Goal: Information Seeking & Learning: Find specific fact

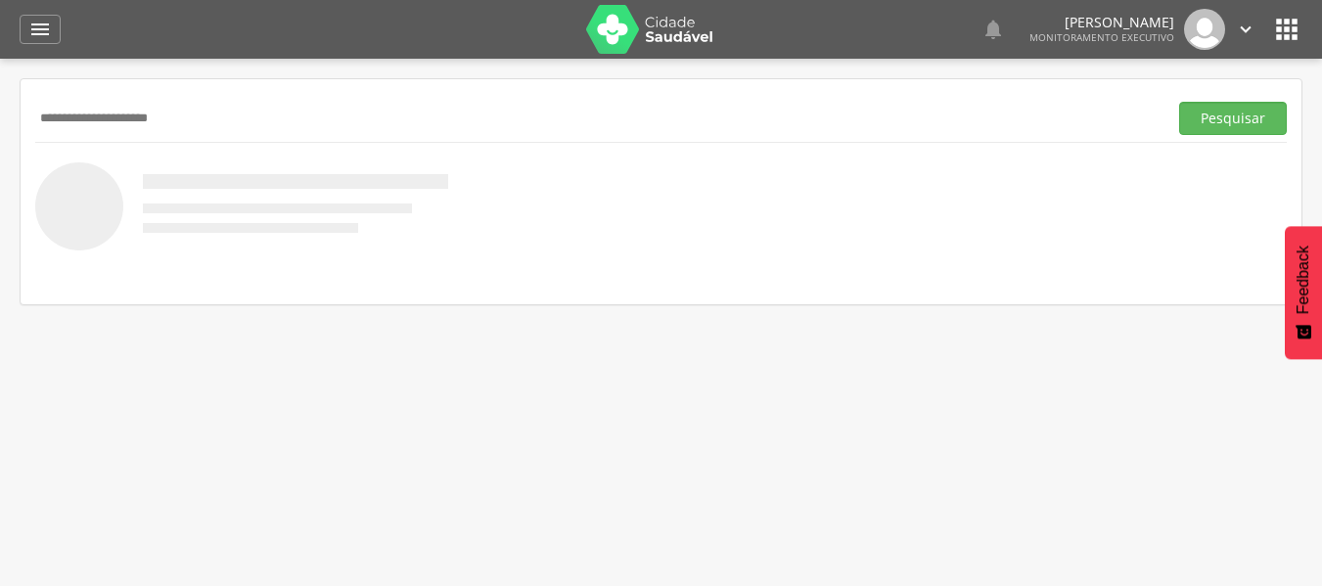
type input "**********"
click at [1179, 102] on button "Pesquisar" at bounding box center [1233, 118] width 108 height 33
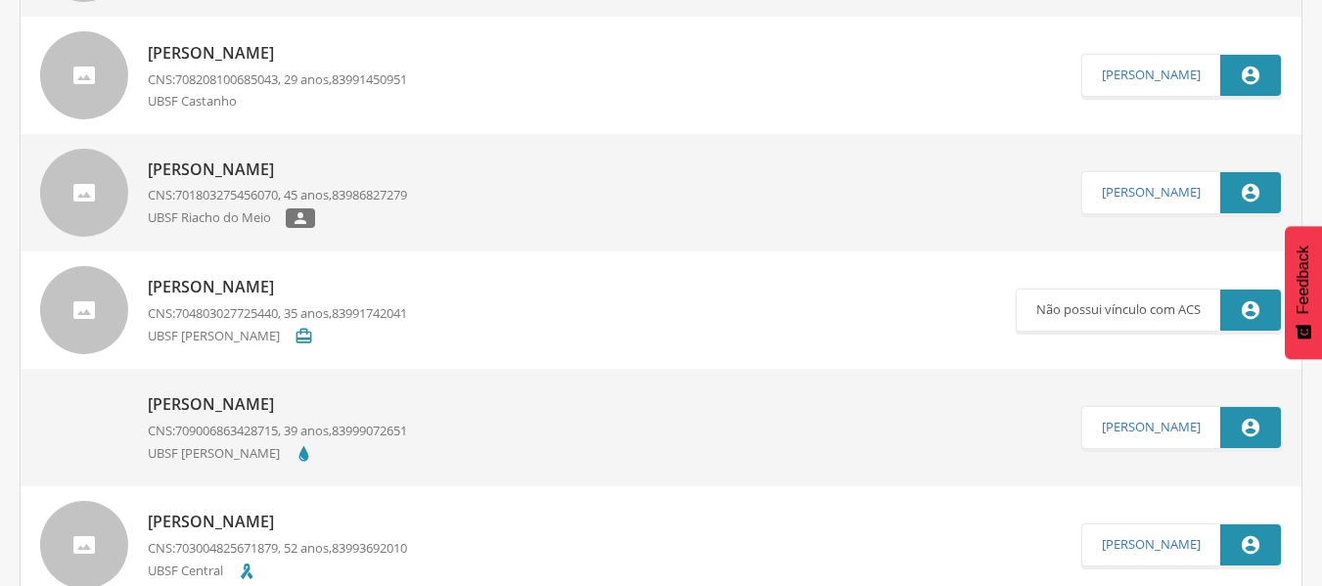
scroll to position [391, 0]
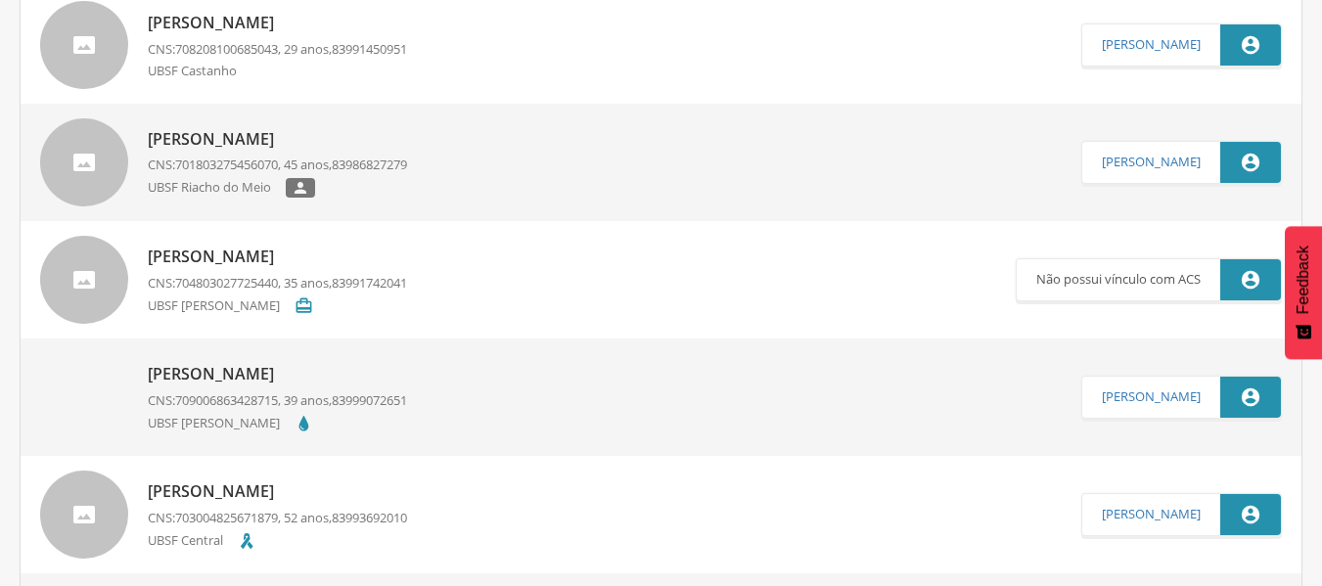
click at [210, 153] on div "[PERSON_NAME] CNS: 701803275456070 , 45 anos, 83986827279 UBSF Riacho do Meio " at bounding box center [277, 162] width 259 height 81
type input "**********"
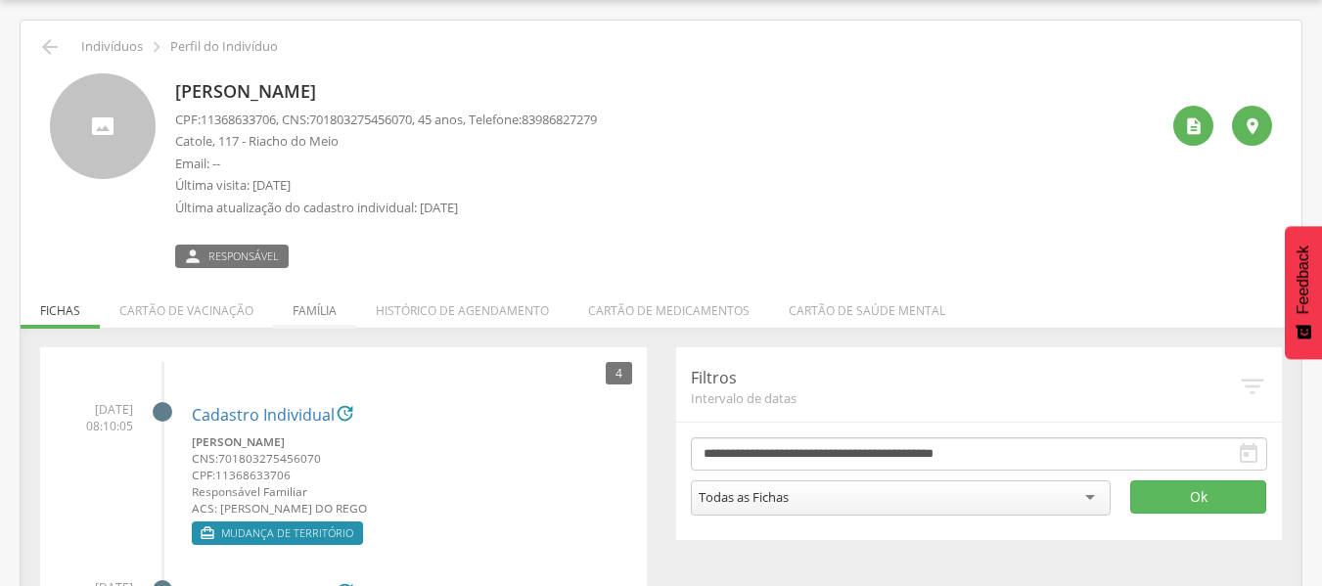
drag, startPoint x: 74, startPoint y: 4, endPoint x: 314, endPoint y: 313, distance: 391.2
click at [314, 313] on li "Família" at bounding box center [314, 306] width 83 height 46
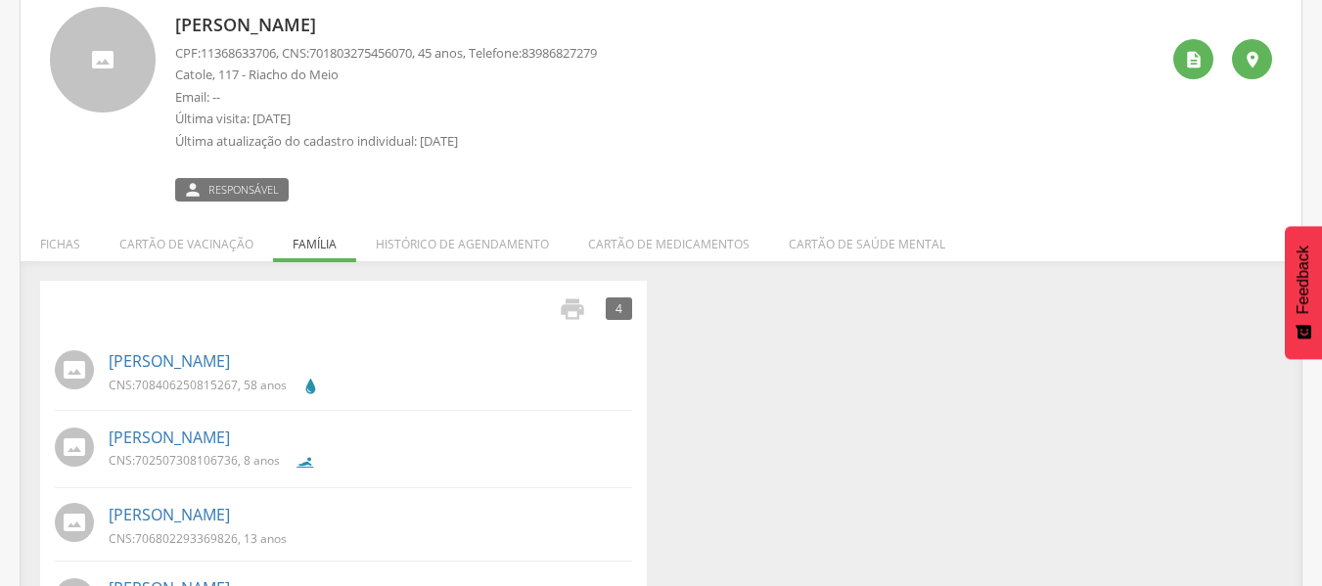
scroll to position [206, 0]
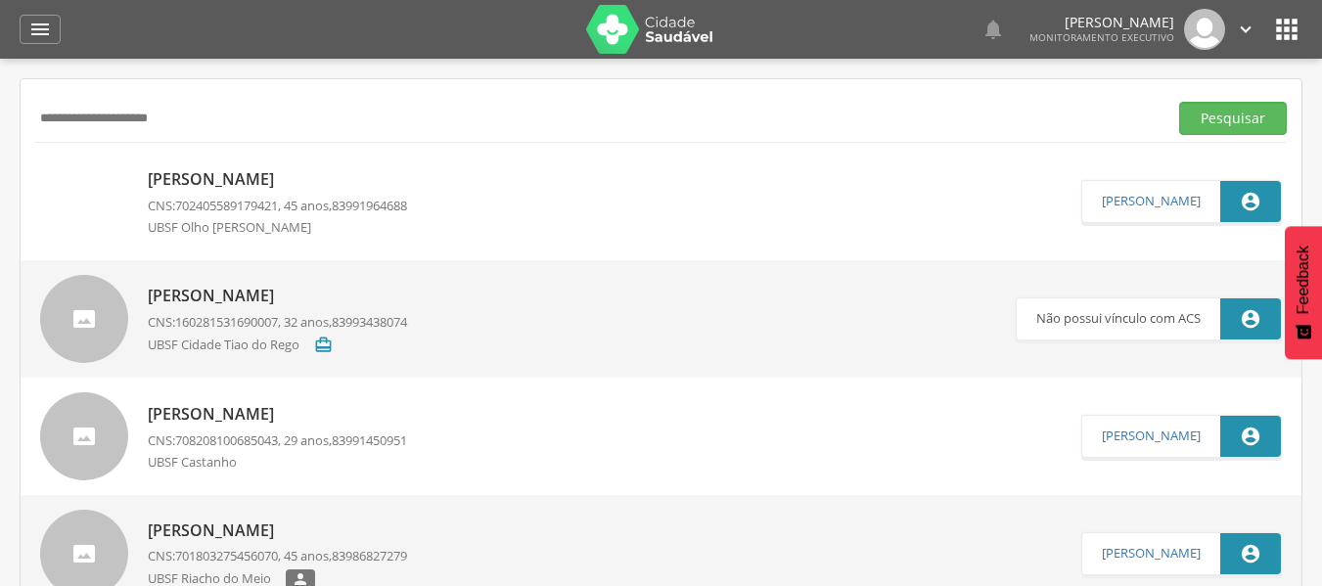
scroll to position [59, 0]
click at [47, 30] on icon "" at bounding box center [39, 29] width 23 height 23
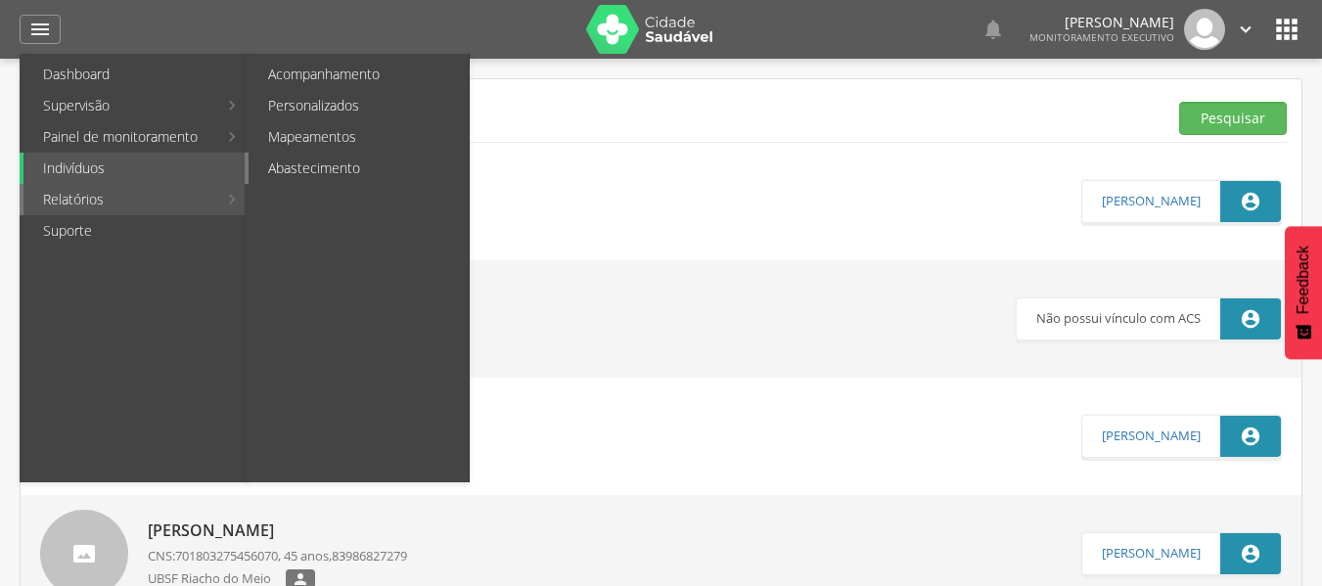
click at [286, 164] on link "Abastecimento" at bounding box center [358, 168] width 220 height 31
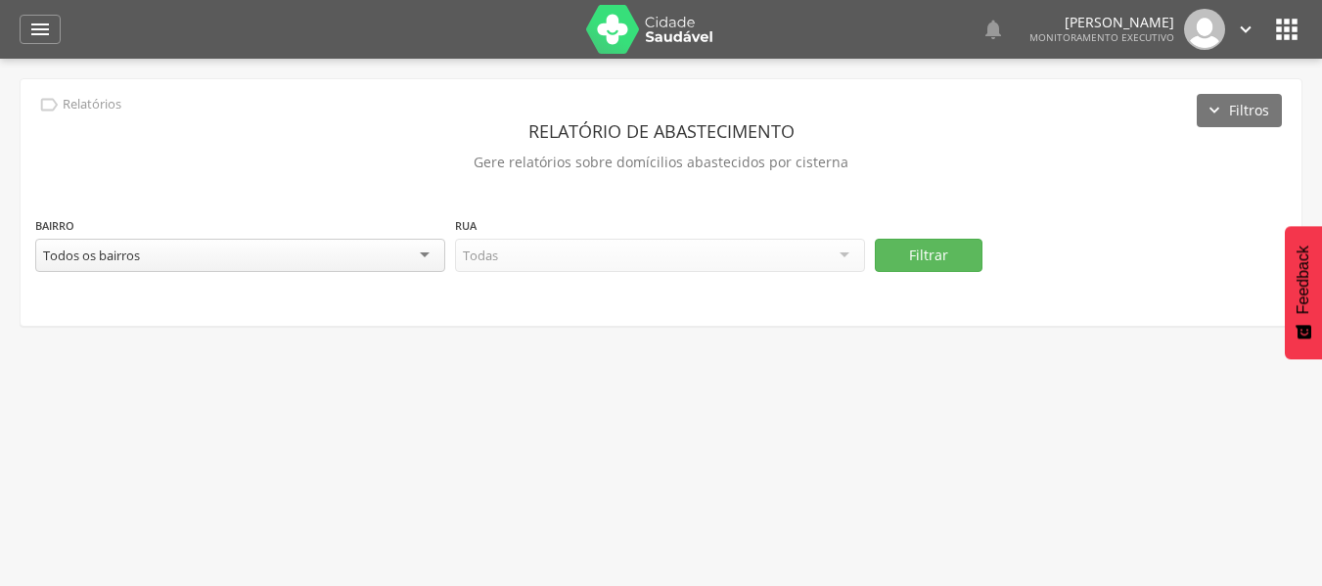
click at [429, 258] on div "Todos os bairros" at bounding box center [240, 255] width 410 height 33
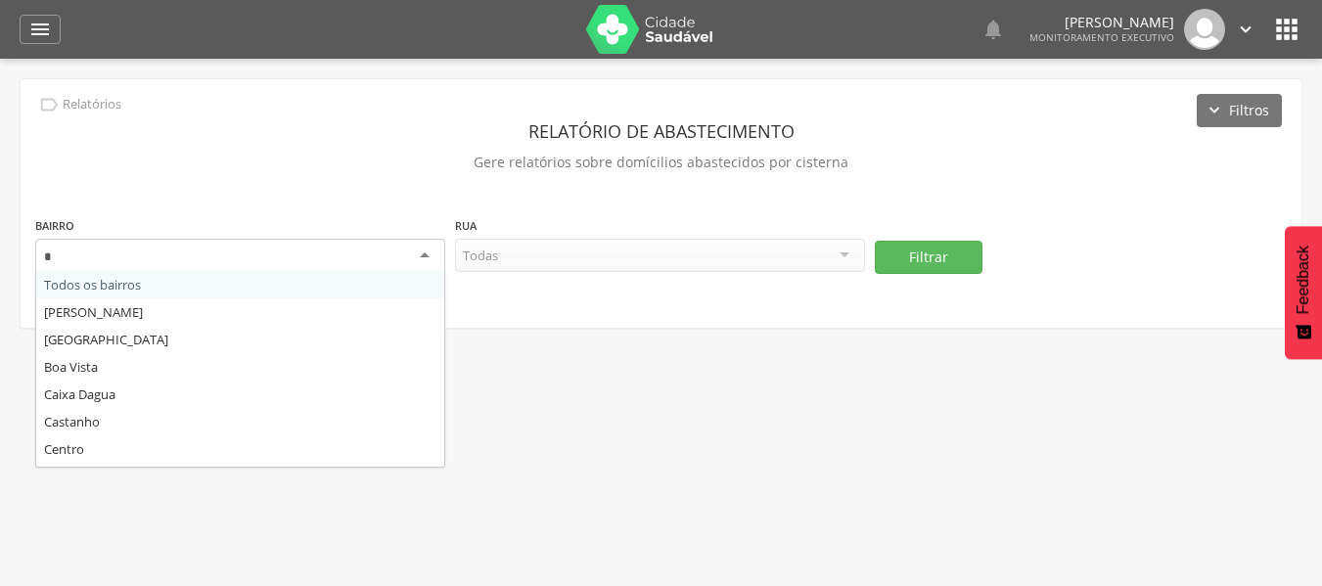
type input "**"
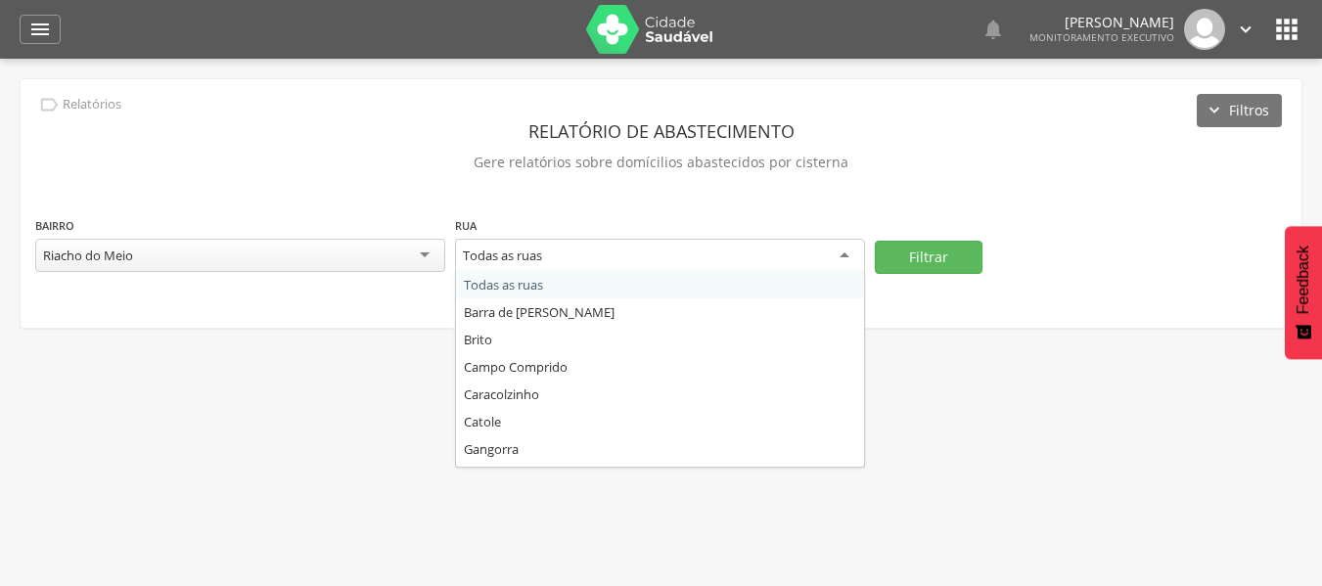
click at [562, 263] on div "Todas as ruas" at bounding box center [660, 256] width 410 height 35
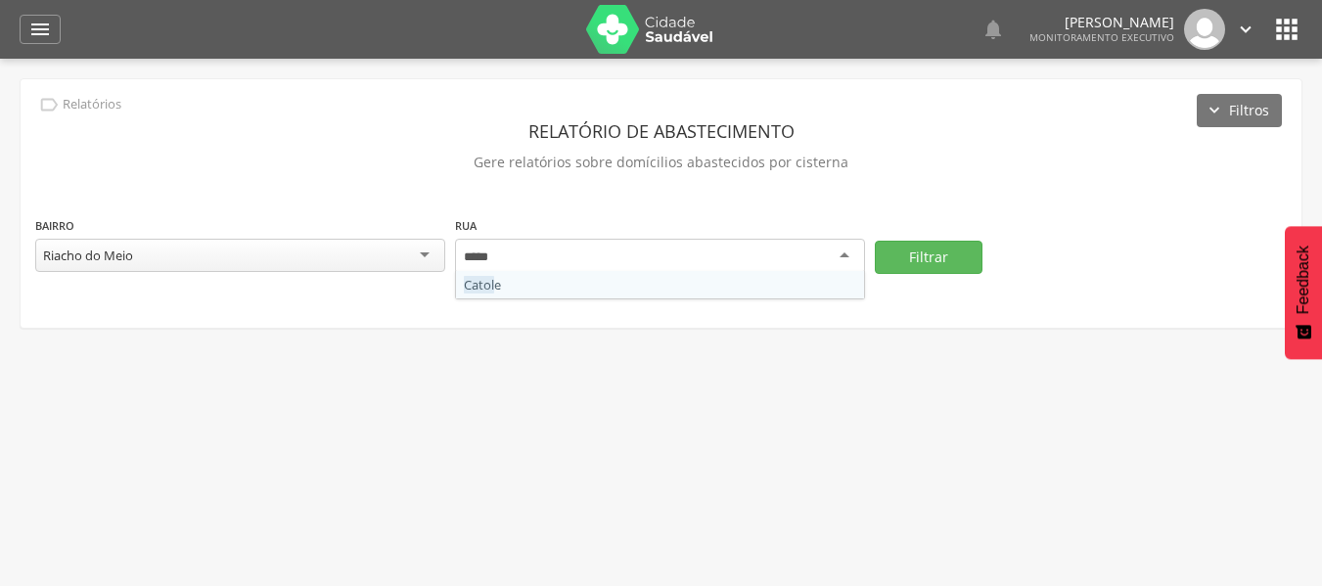
type input "******"
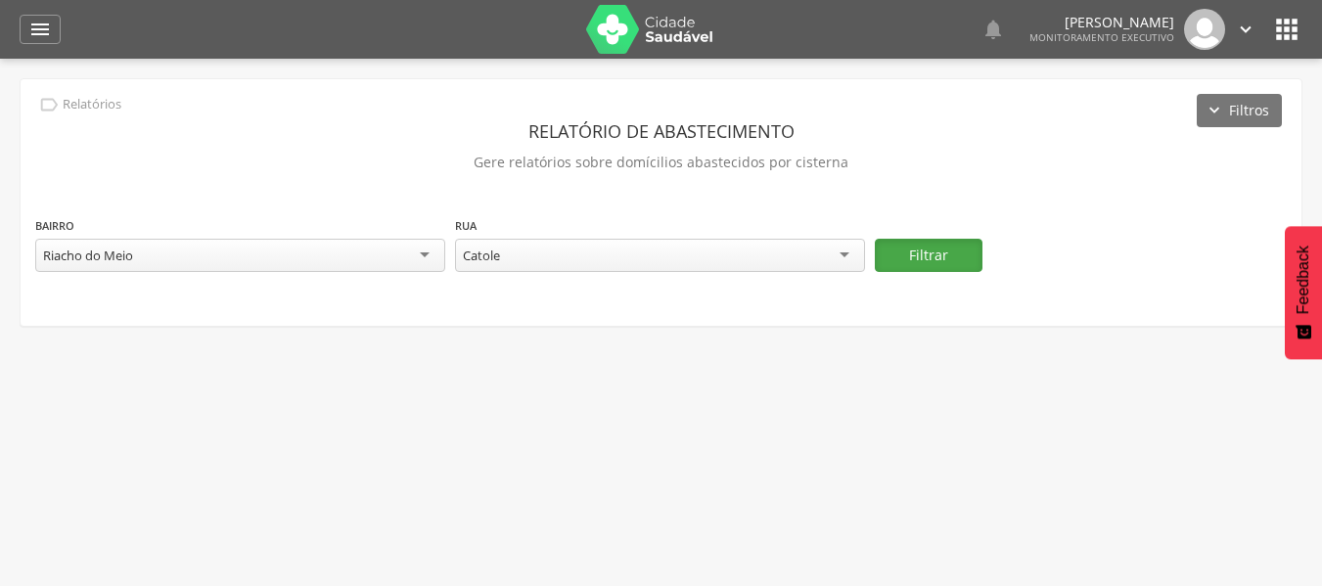
click at [960, 261] on button "Filtrar" at bounding box center [929, 255] width 108 height 33
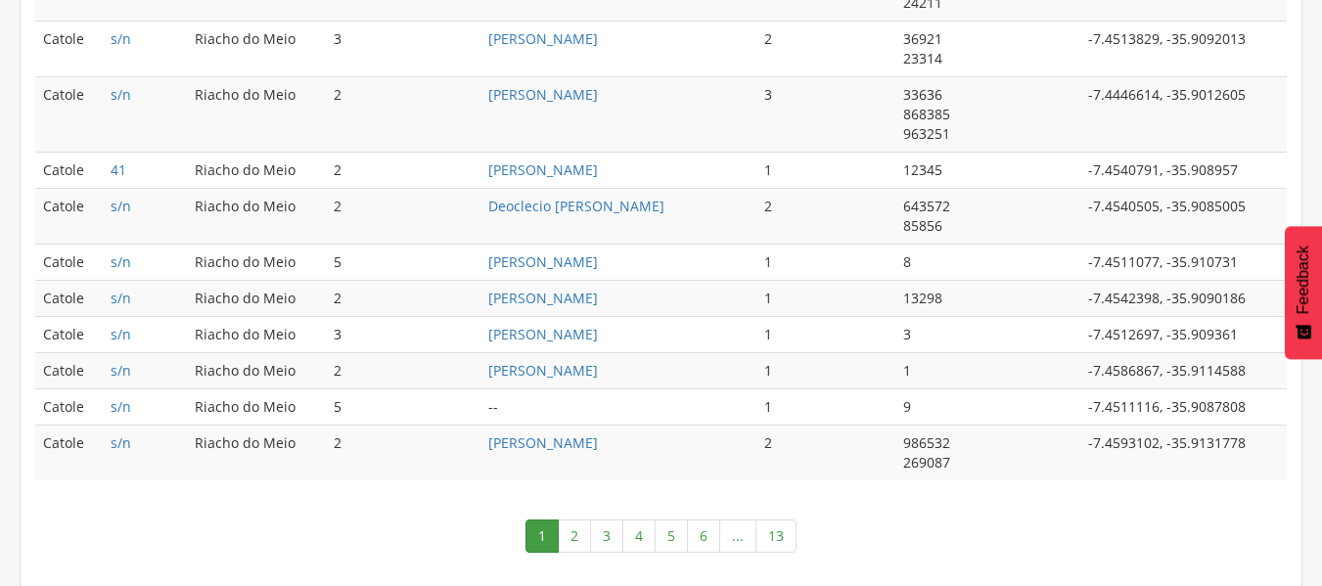
scroll to position [1184, 0]
click at [781, 538] on link "13" at bounding box center [775, 534] width 41 height 33
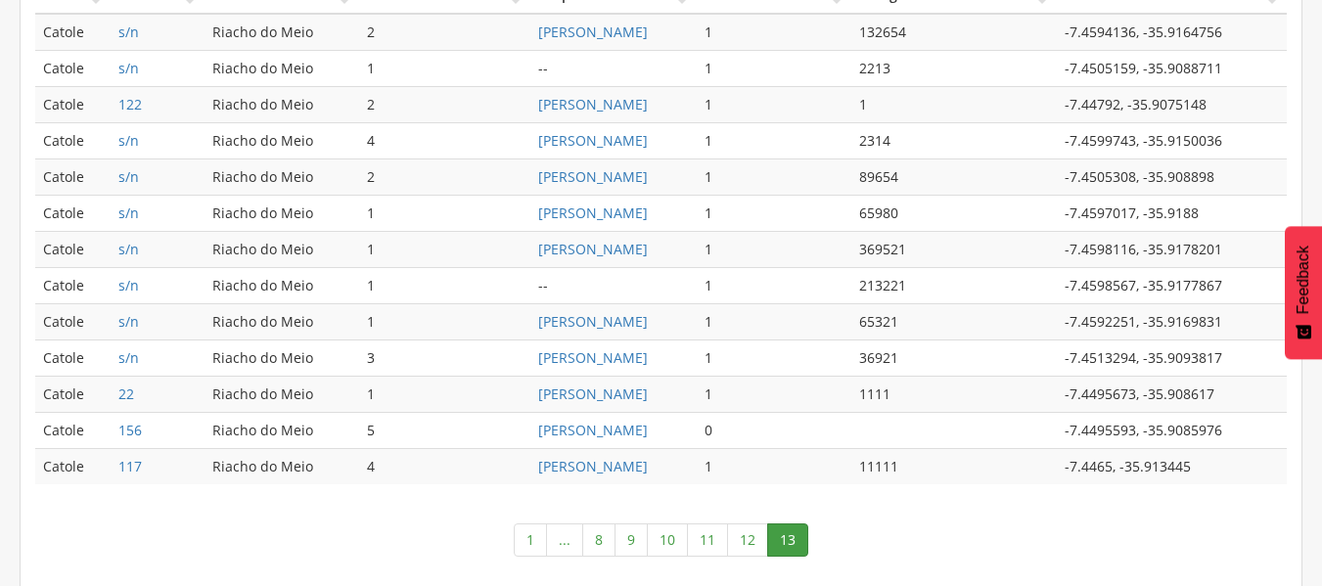
scroll to position [612, 0]
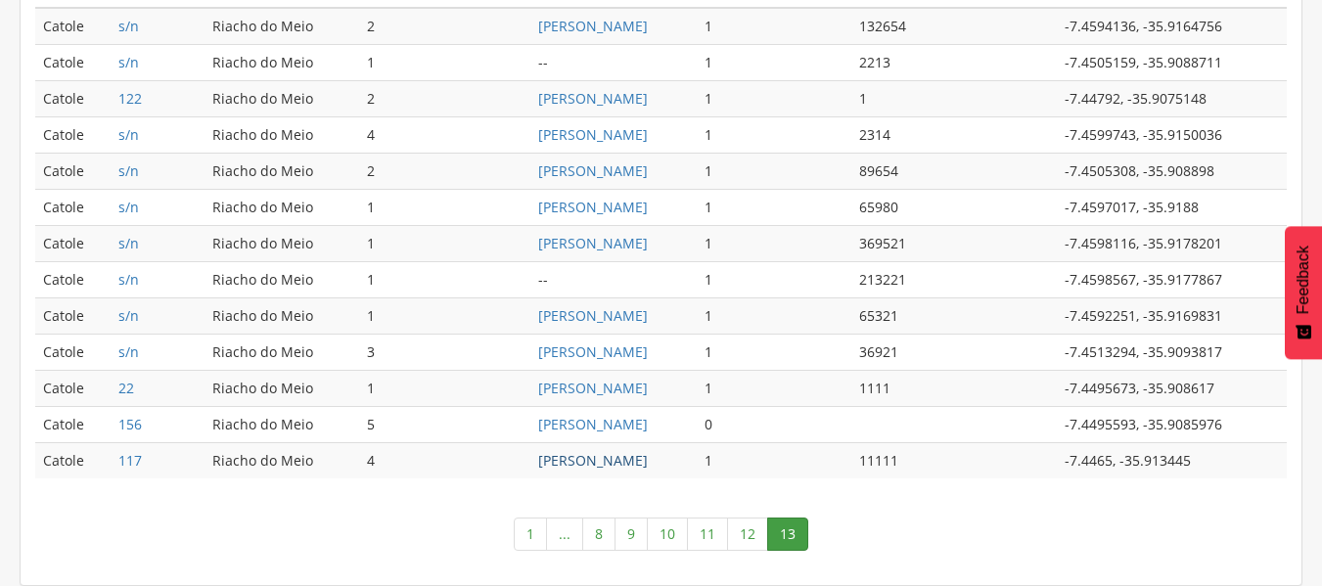
click at [569, 462] on link "[PERSON_NAME]" at bounding box center [593, 460] width 110 height 19
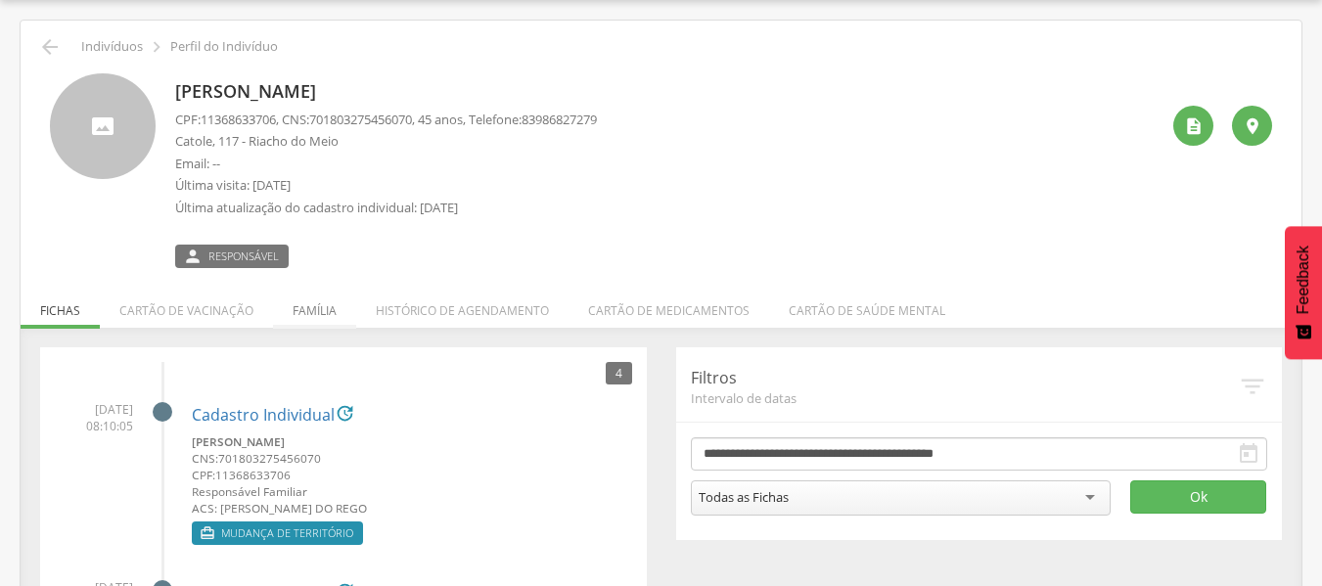
click at [323, 315] on li "Família" at bounding box center [314, 306] width 83 height 46
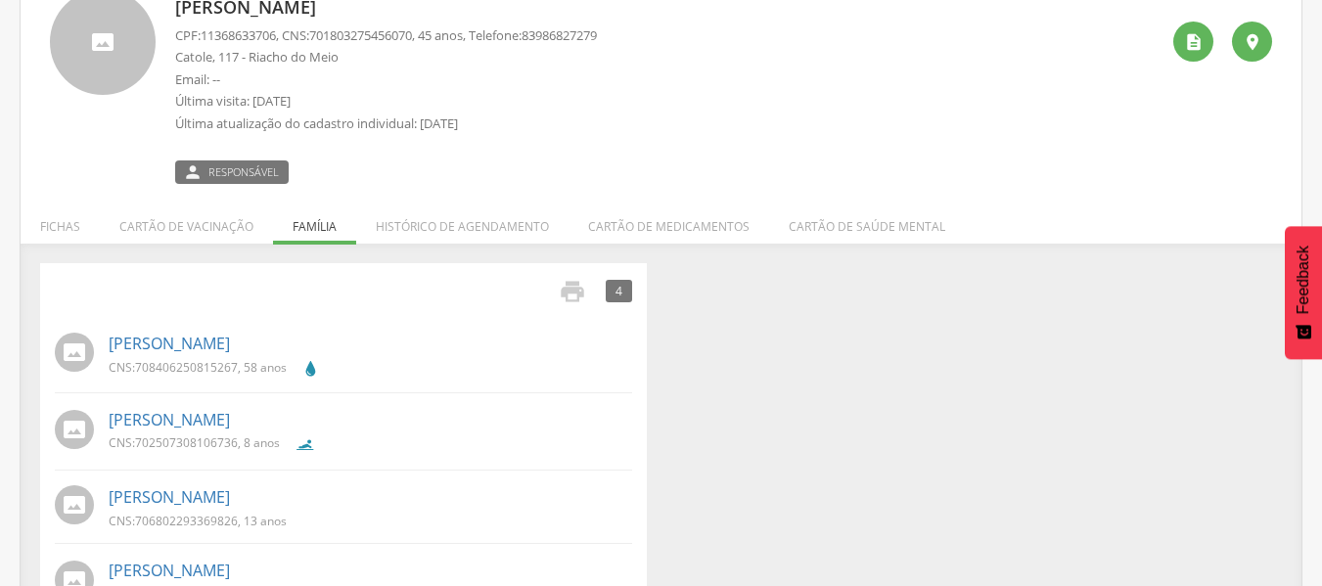
scroll to position [109, 0]
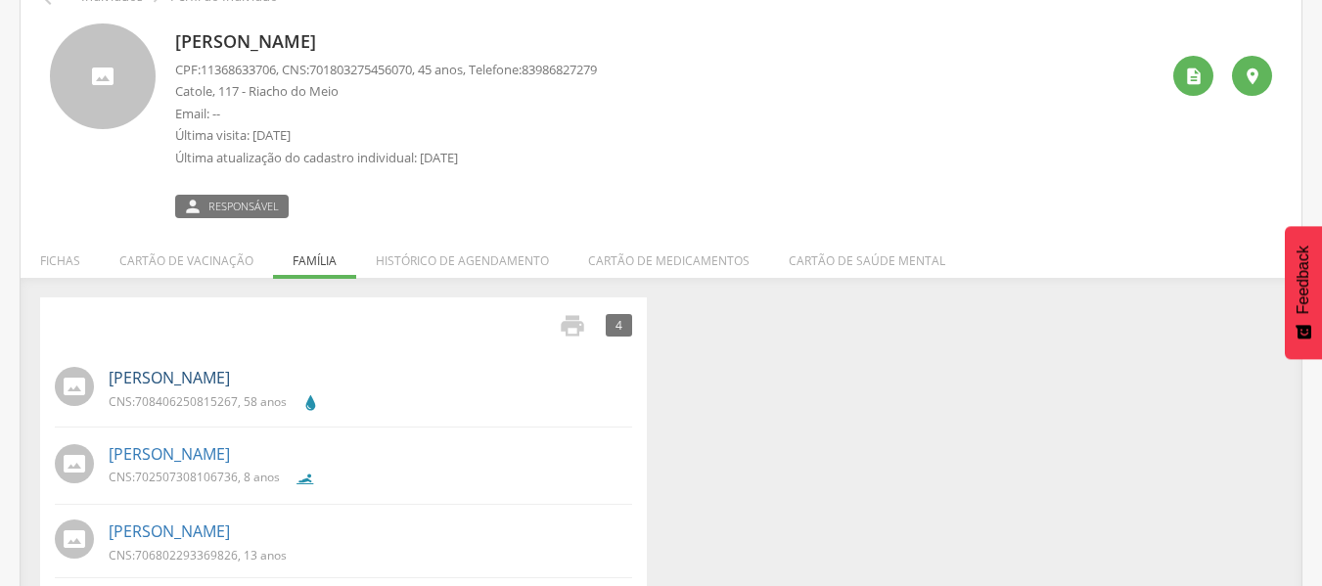
click at [218, 382] on link "[PERSON_NAME]" at bounding box center [169, 378] width 121 height 23
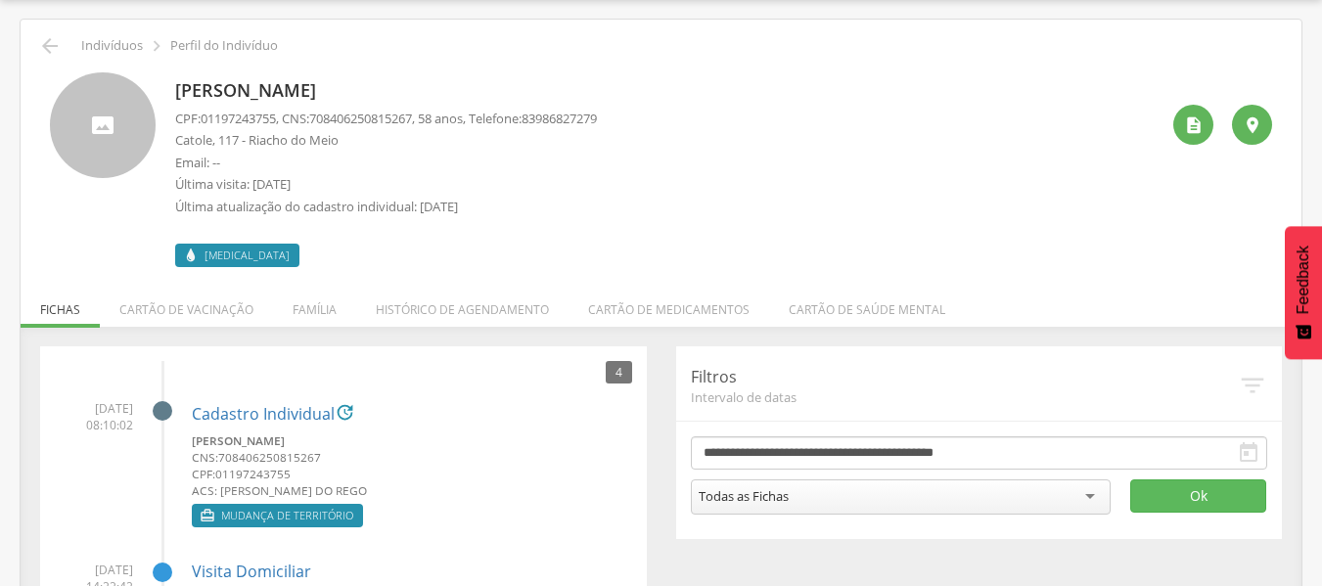
scroll to position [59, 0]
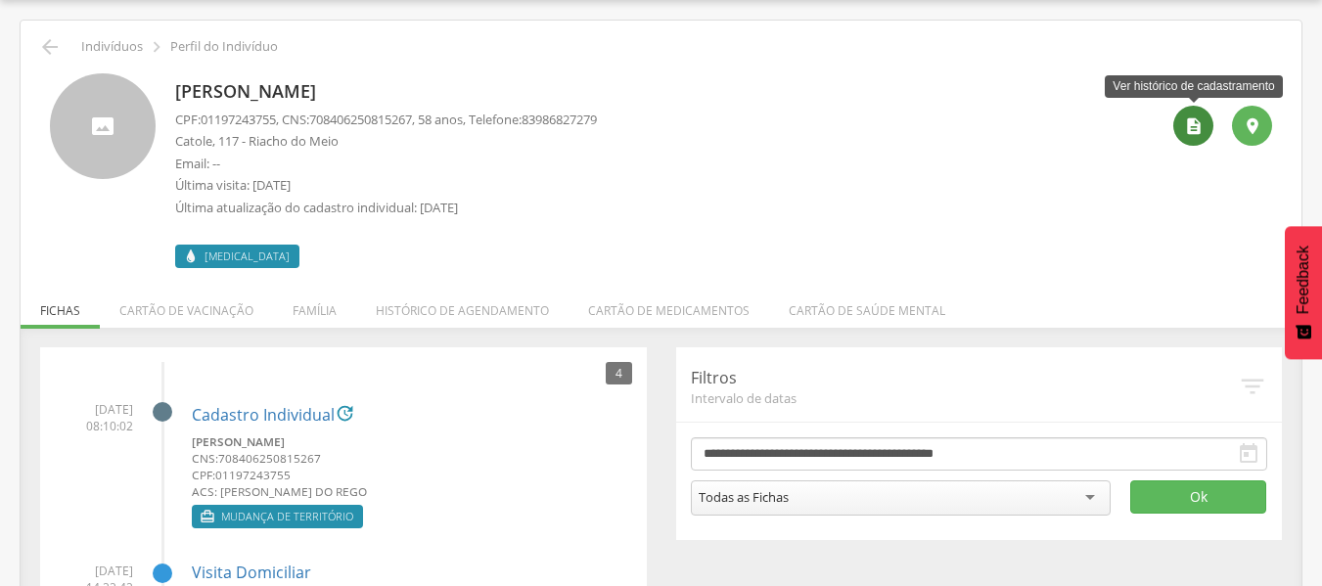
click at [1192, 124] on icon "" at bounding box center [1194, 126] width 20 height 20
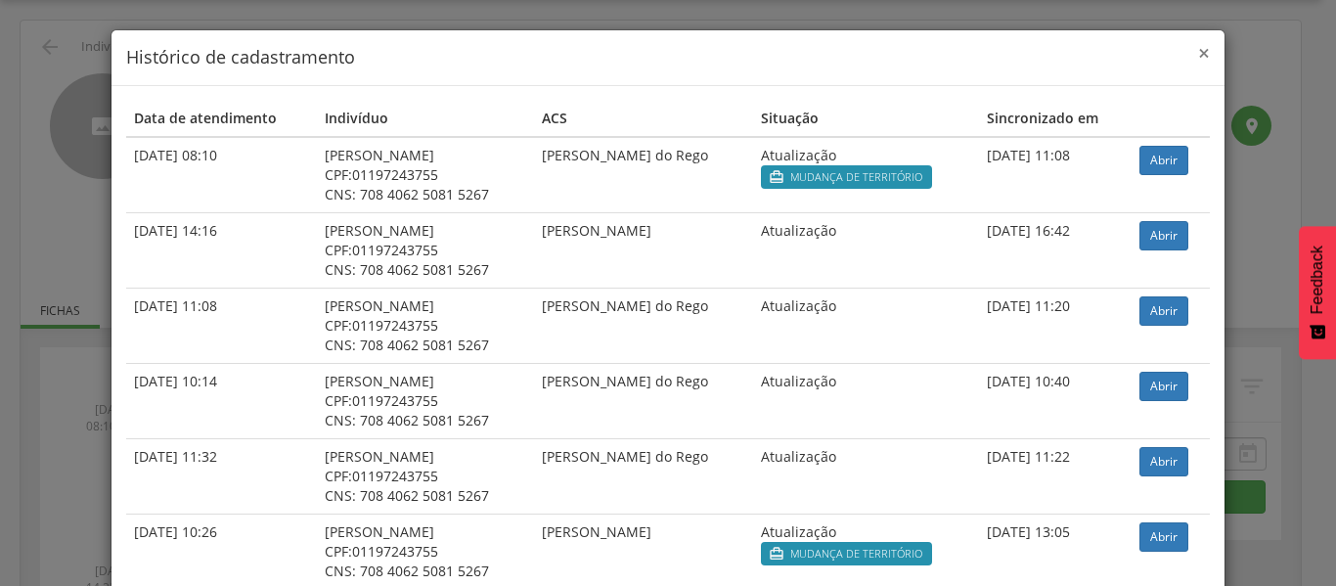
click at [1198, 54] on span "×" at bounding box center [1204, 52] width 12 height 27
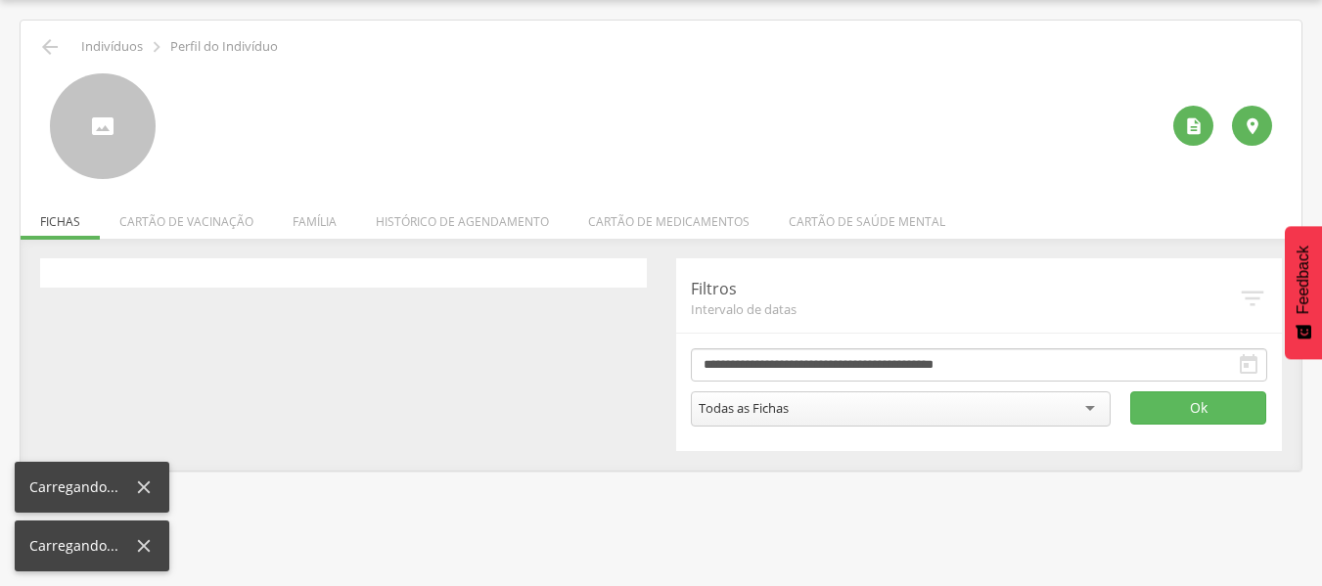
click at [104, 51] on p "Indivíduos" at bounding box center [112, 47] width 62 height 16
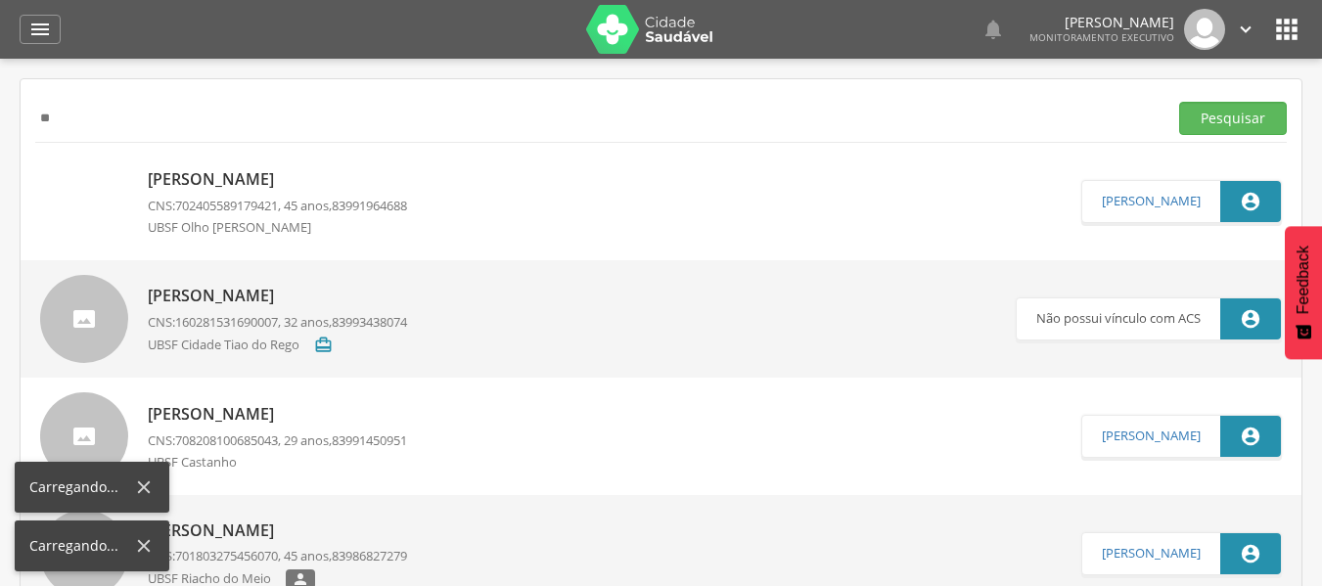
type input "*"
click at [1179, 102] on button "Pesquisar" at bounding box center [1233, 118] width 108 height 33
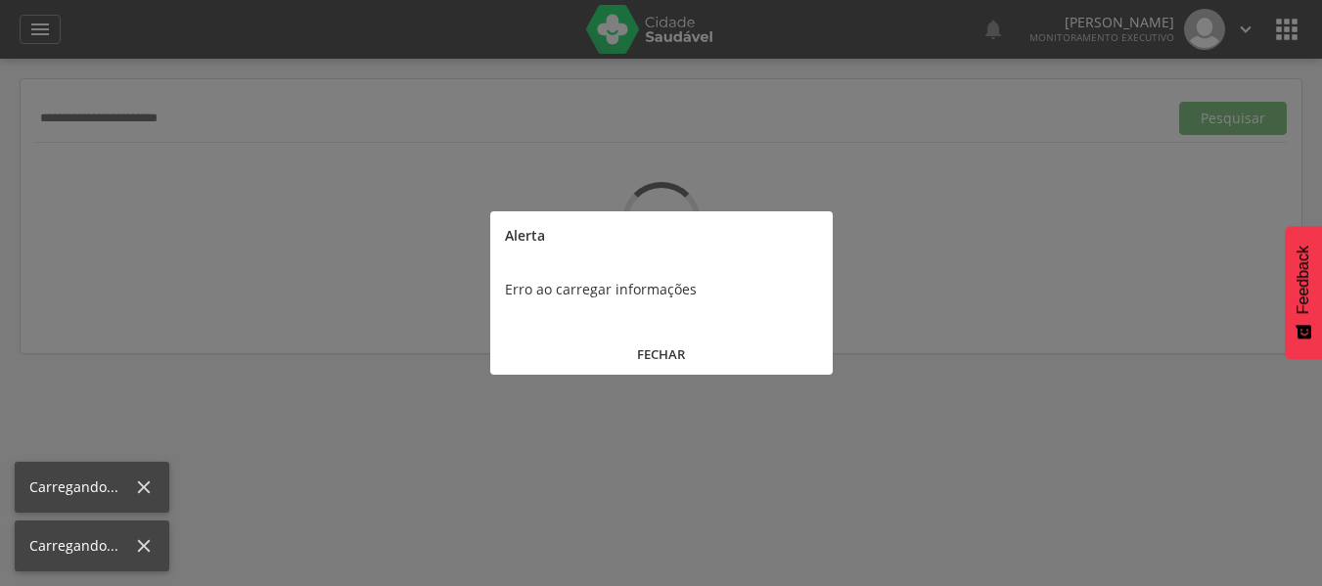
click at [660, 356] on button "FECHAR" at bounding box center [661, 355] width 342 height 42
click at [659, 357] on button "FECHAR" at bounding box center [661, 355] width 342 height 42
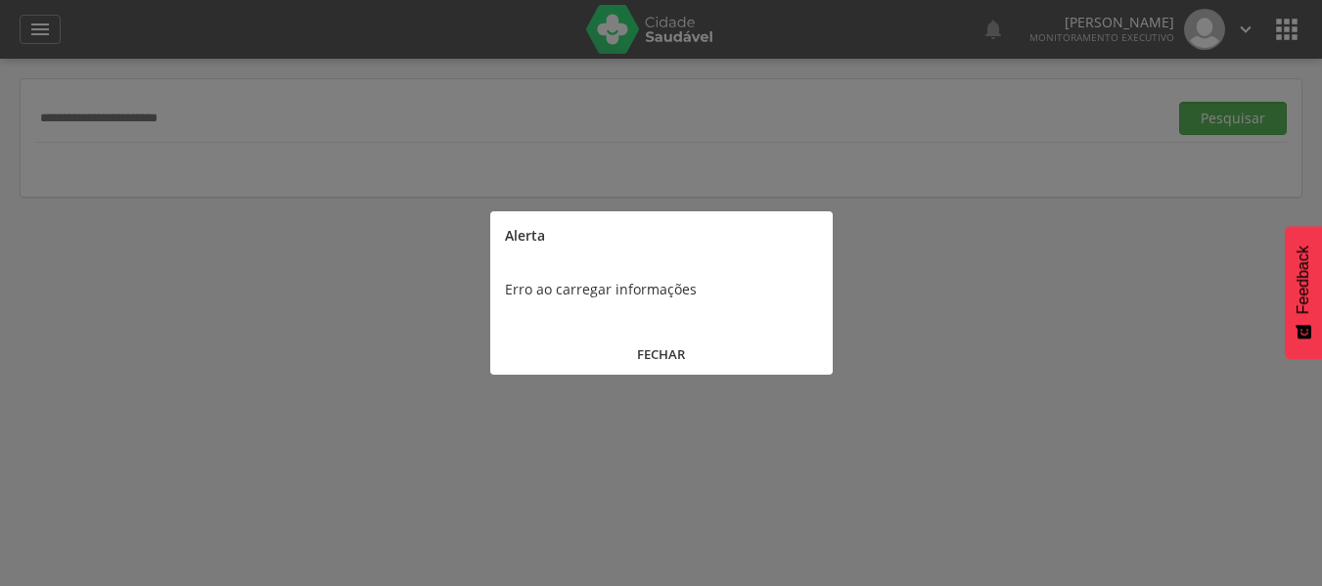
click at [674, 362] on button "FECHAR" at bounding box center [661, 355] width 342 height 42
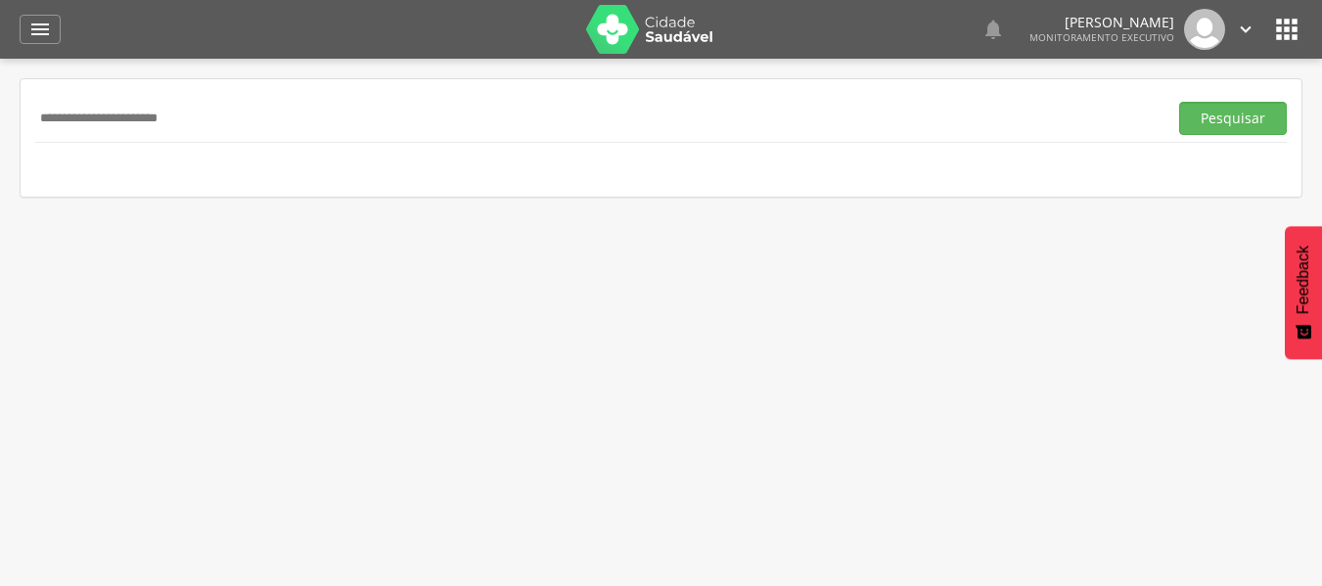
click at [241, 120] on input "**********" at bounding box center [597, 118] width 1124 height 33
click at [1179, 102] on button "Pesquisar" at bounding box center [1233, 118] width 108 height 33
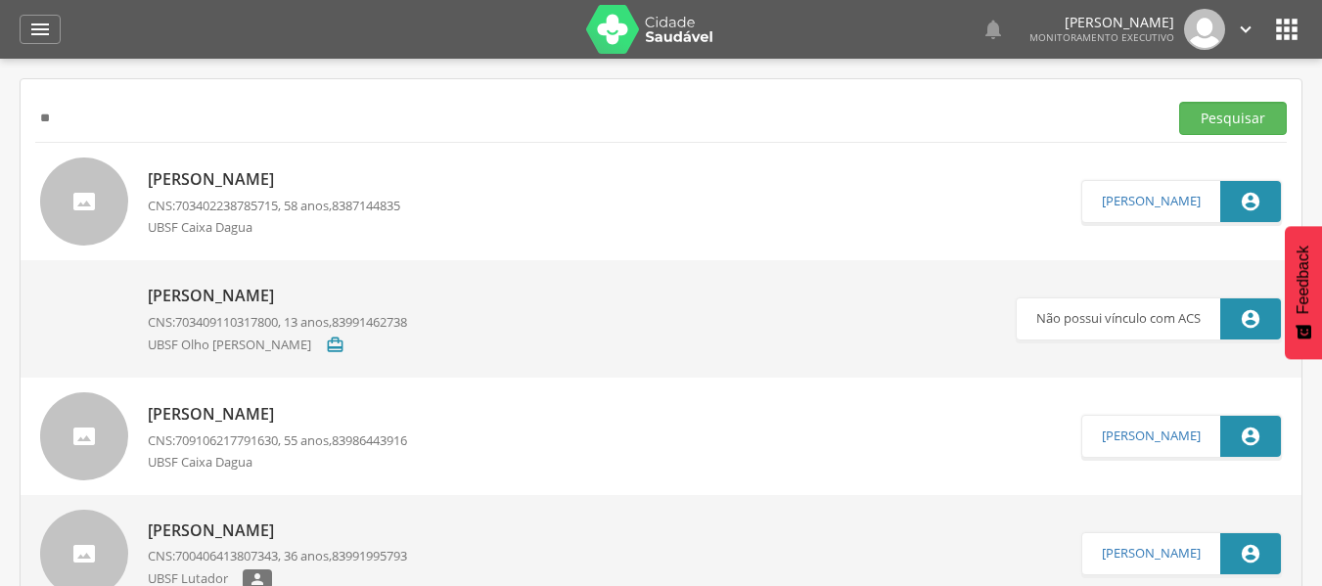
type input "*"
click at [1179, 102] on button "Pesquisar" at bounding box center [1233, 118] width 108 height 33
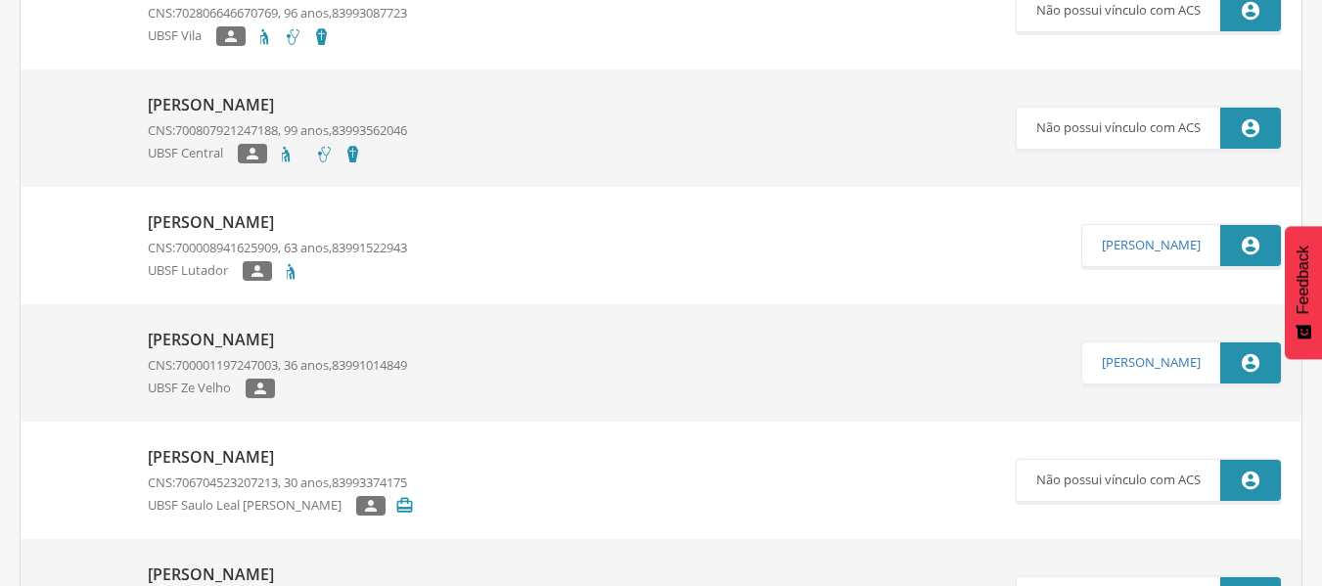
scroll to position [4892, 0]
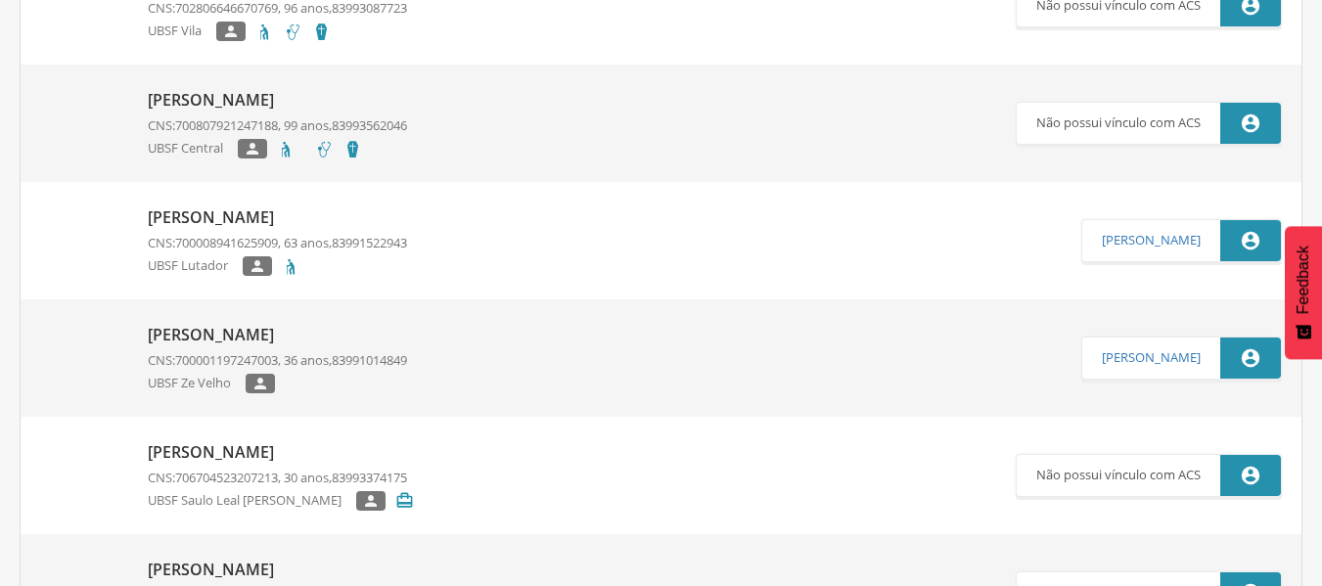
click at [264, 331] on p "[PERSON_NAME]" at bounding box center [277, 335] width 259 height 23
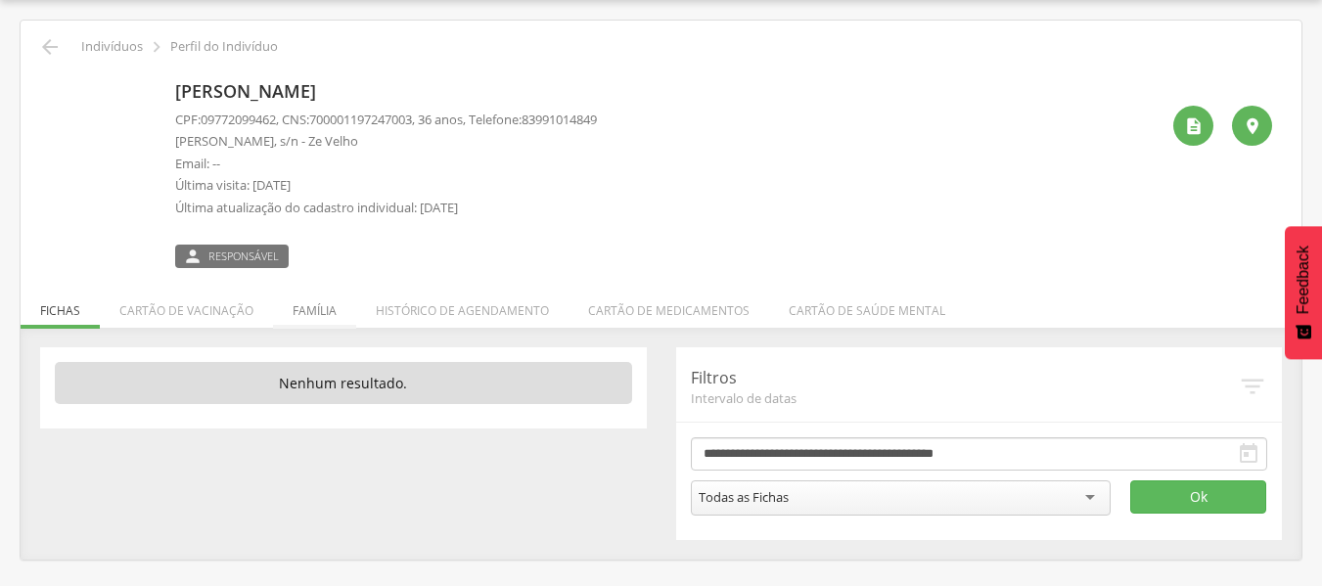
click at [304, 310] on li "Família" at bounding box center [314, 306] width 83 height 46
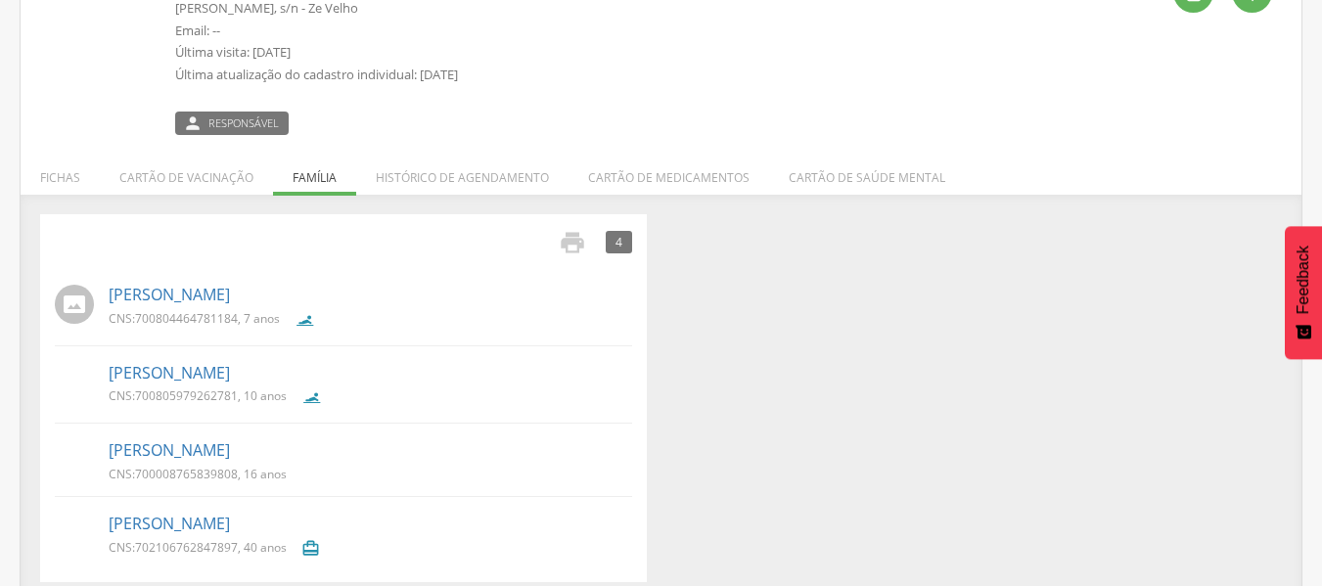
scroll to position [208, 0]
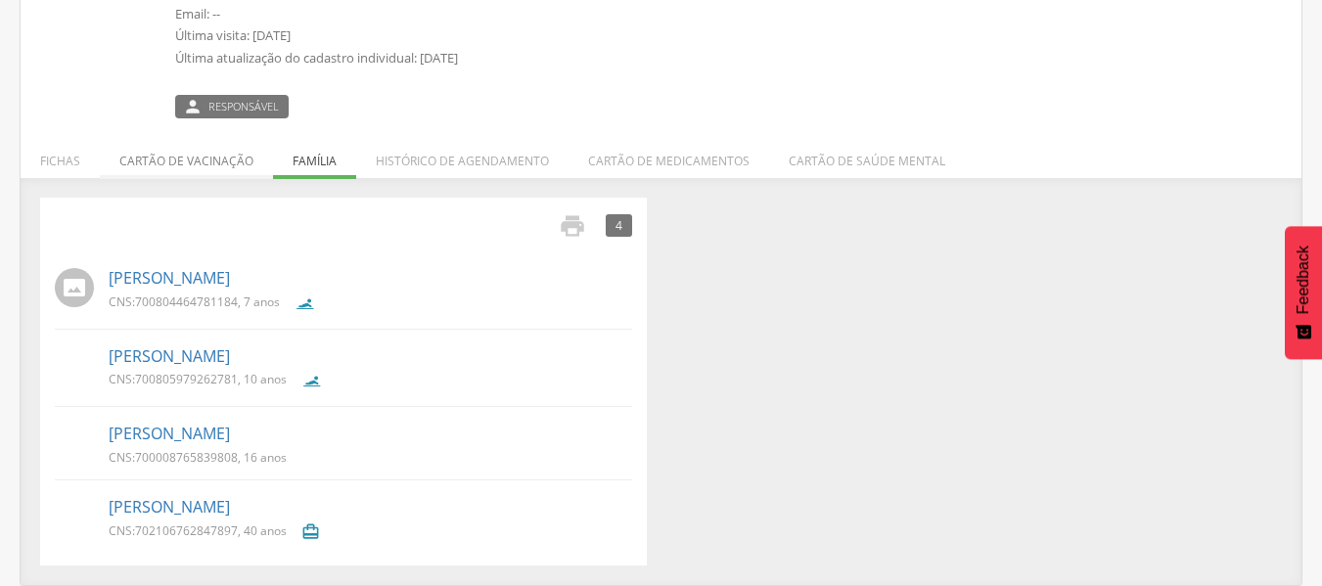
click at [197, 161] on li "Cartão de vacinação" at bounding box center [186, 156] width 173 height 46
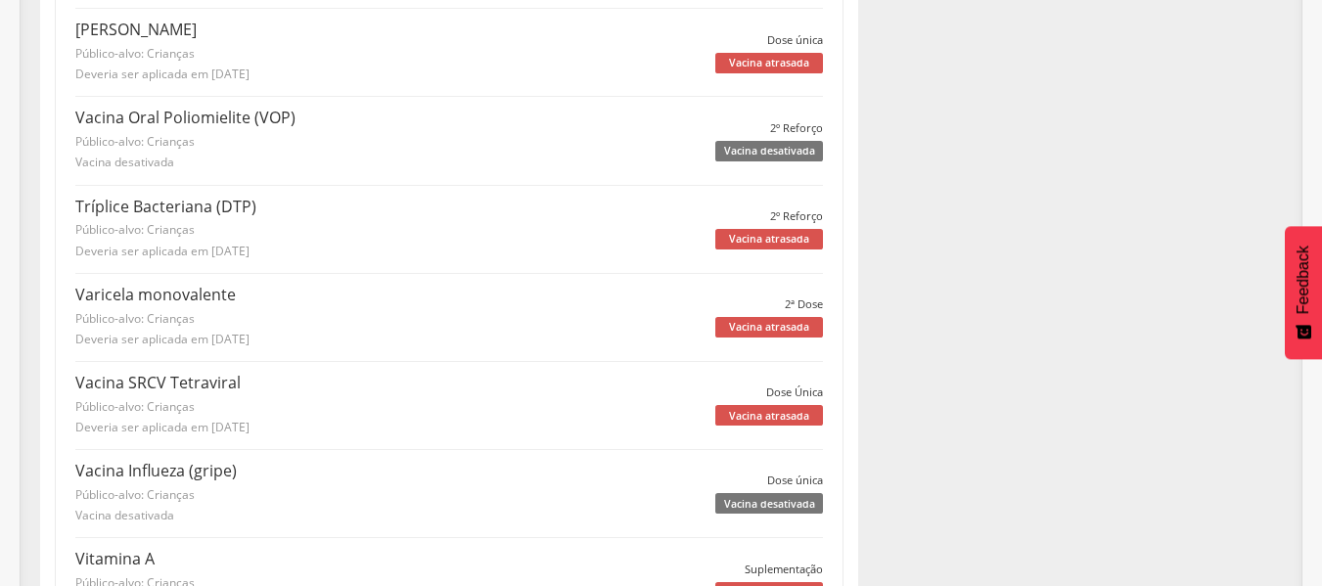
scroll to position [3143, 0]
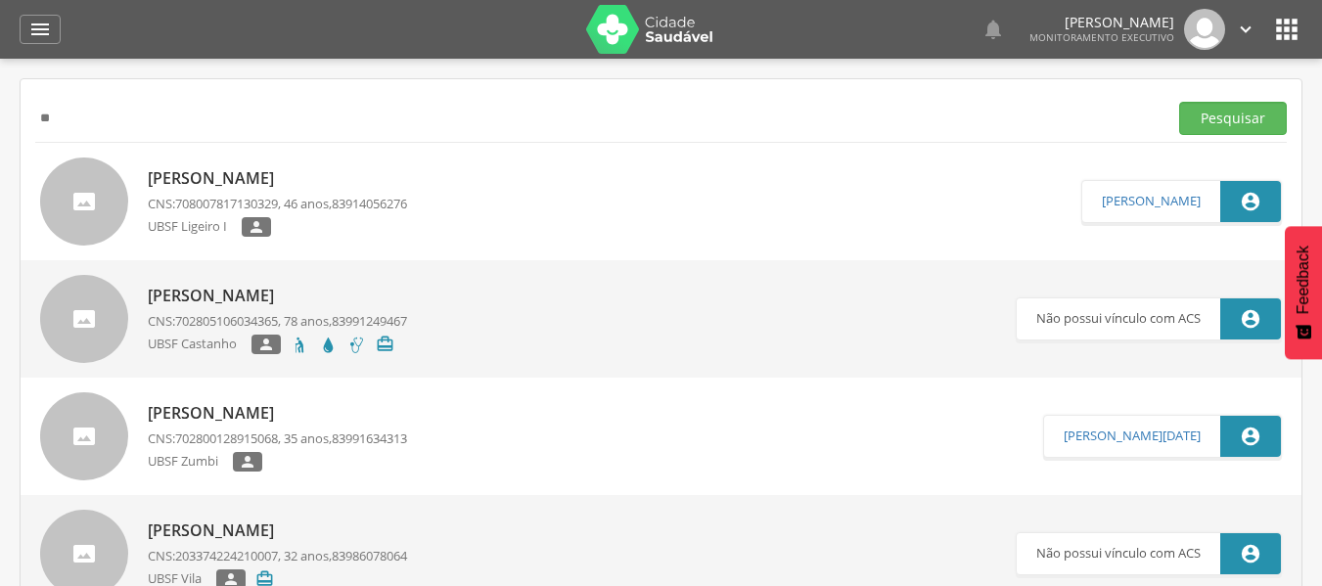
type input "*"
click at [1179, 102] on button "Pesquisar" at bounding box center [1233, 118] width 108 height 33
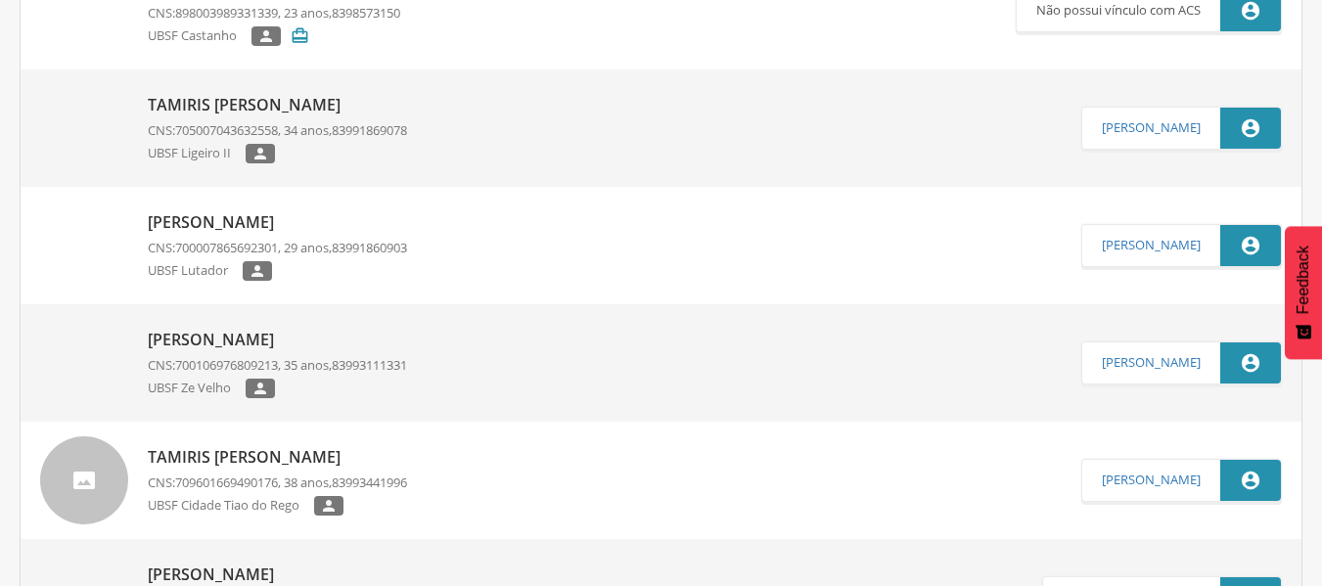
scroll to position [1174, 0]
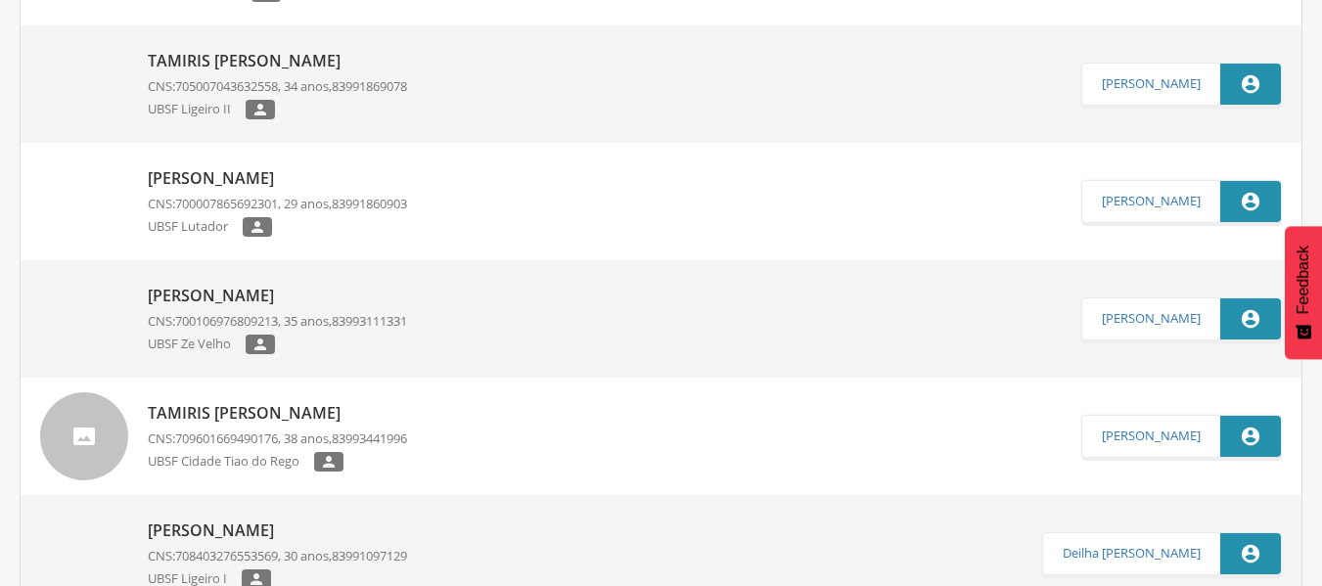
click at [243, 168] on p "[PERSON_NAME]" at bounding box center [277, 178] width 259 height 23
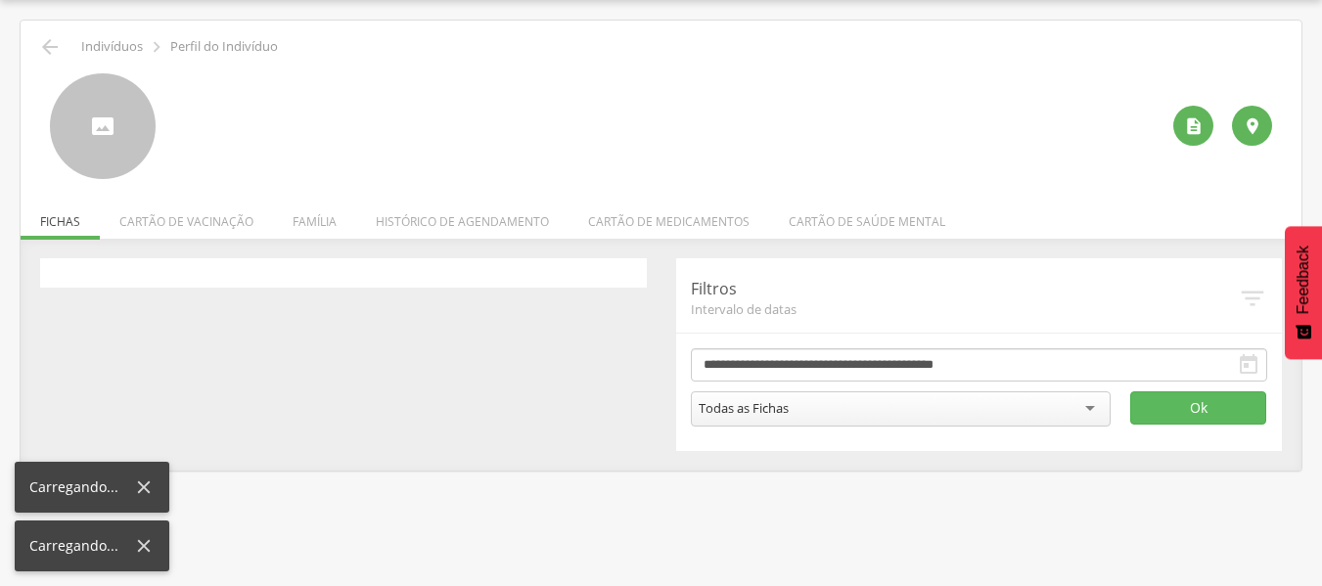
scroll to position [59, 0]
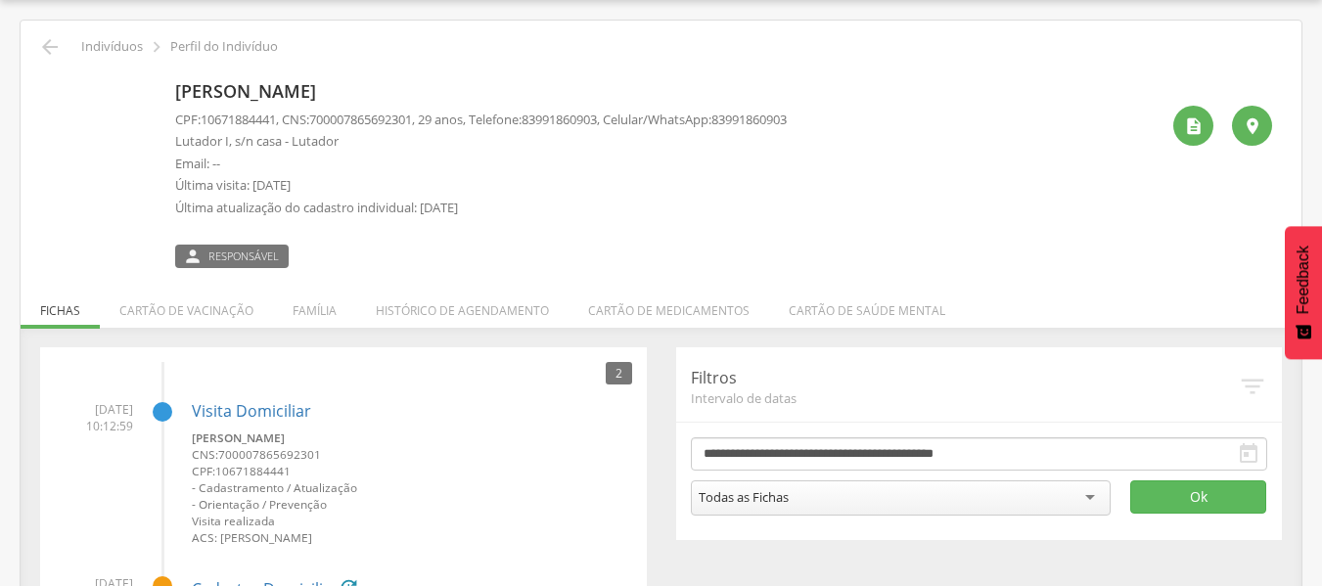
click at [50, 84] on img at bounding box center [50, 84] width 0 height 0
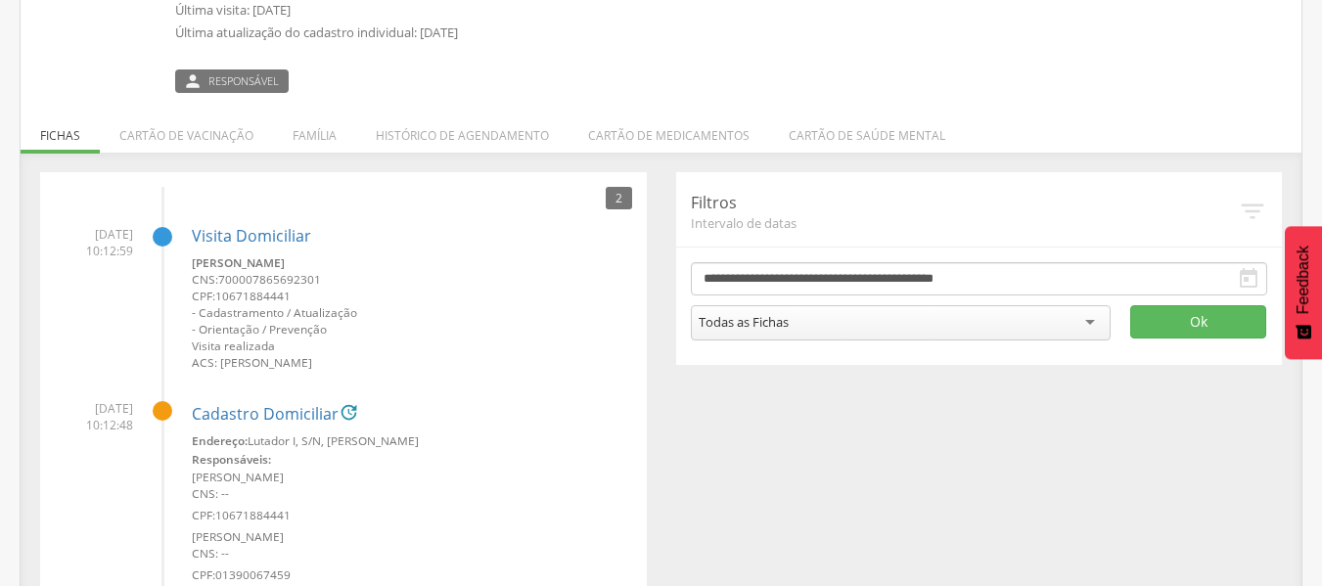
scroll to position [0, 0]
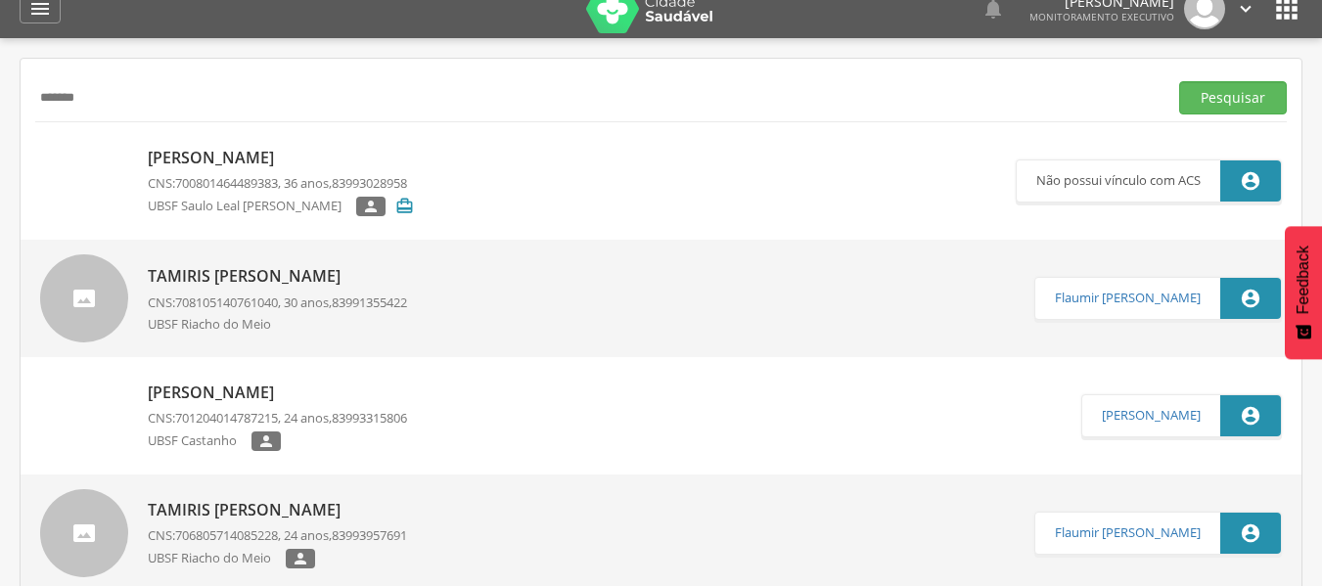
scroll to position [5, 0]
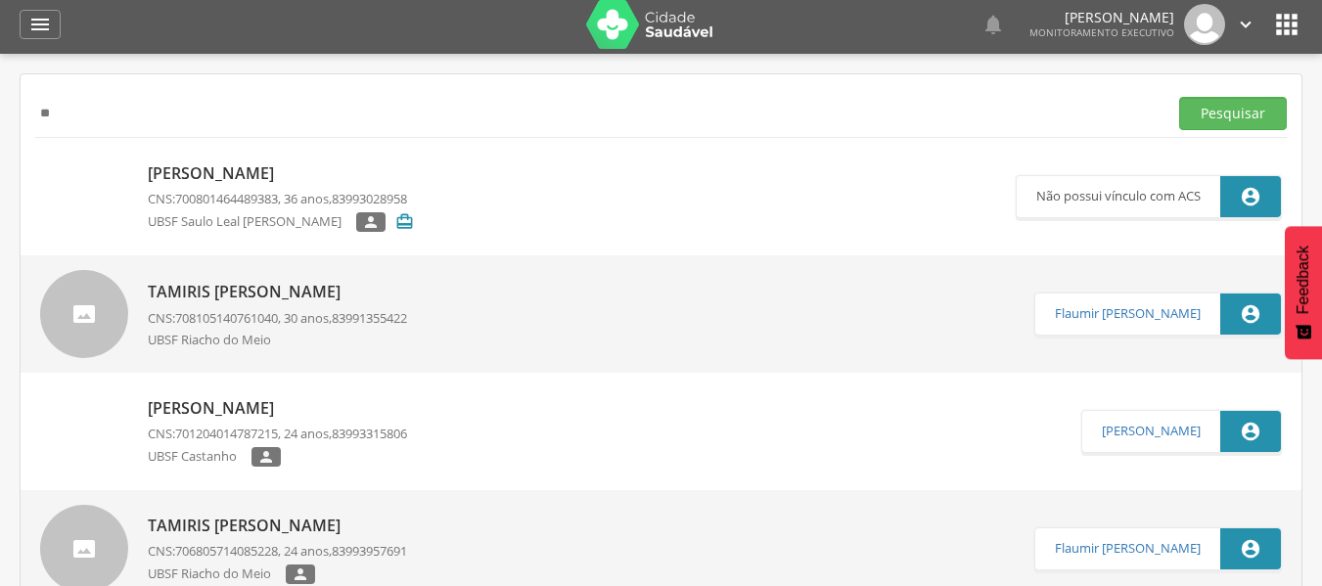
type input "*"
type input "**********"
click at [1179, 97] on button "Pesquisar" at bounding box center [1233, 113] width 108 height 33
